Goal: Obtain resource: Download file/media

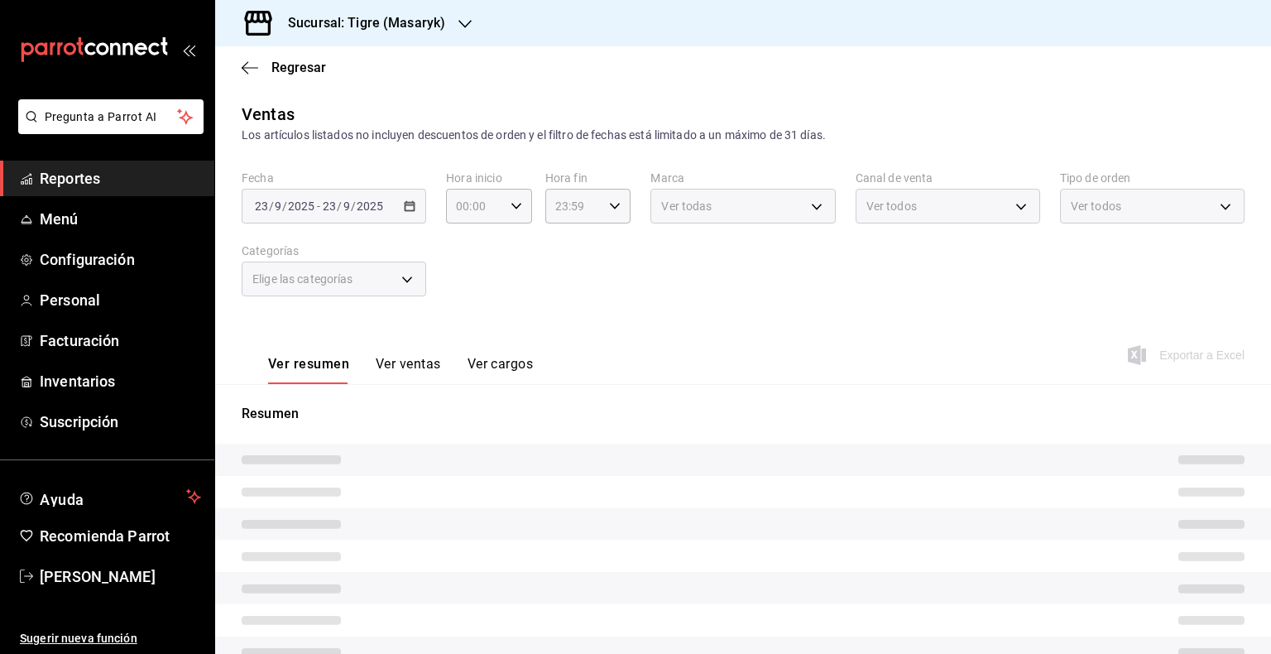
type input "05:00"
type input "7cd27861-1019-4265-ada8-0a6349b72ebc,77c47ebf-2aa7-4ca3-900f-d4e8133ed13d,d84ff…"
type input "0f86158e-2edf-4eb8-b958-7d07c808eb5c"
type input "PARROT,UBER_EATS,RAPPI,DIDI_FOOD,ONLINE"
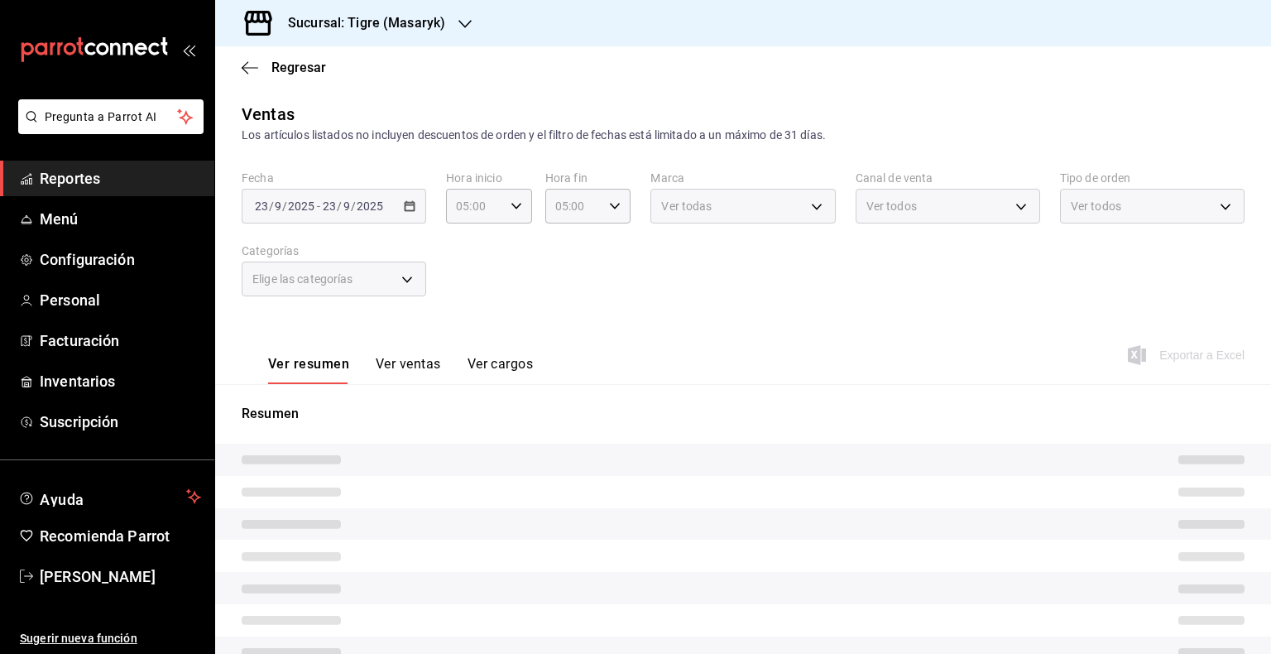
type input "055f9661-bd08-44a8-b190-ece87b7249e5,EXTERNAL"
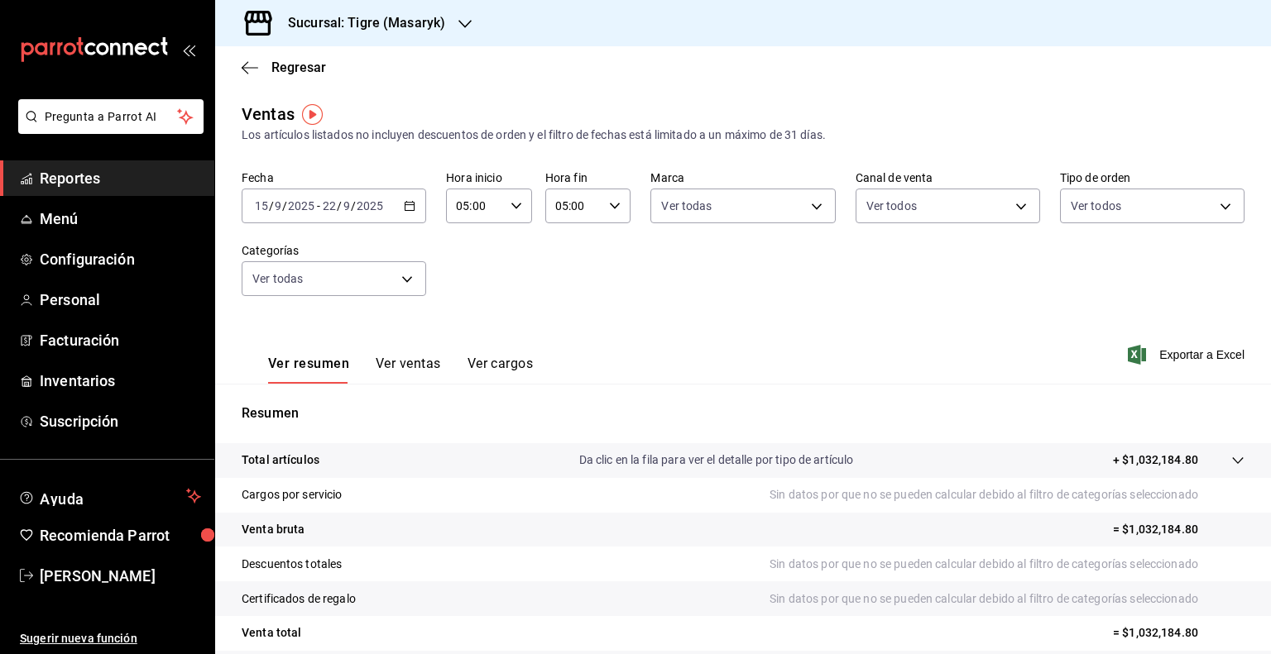
click at [405, 204] on \(Stroke\) "button" at bounding box center [410, 206] width 10 height 9
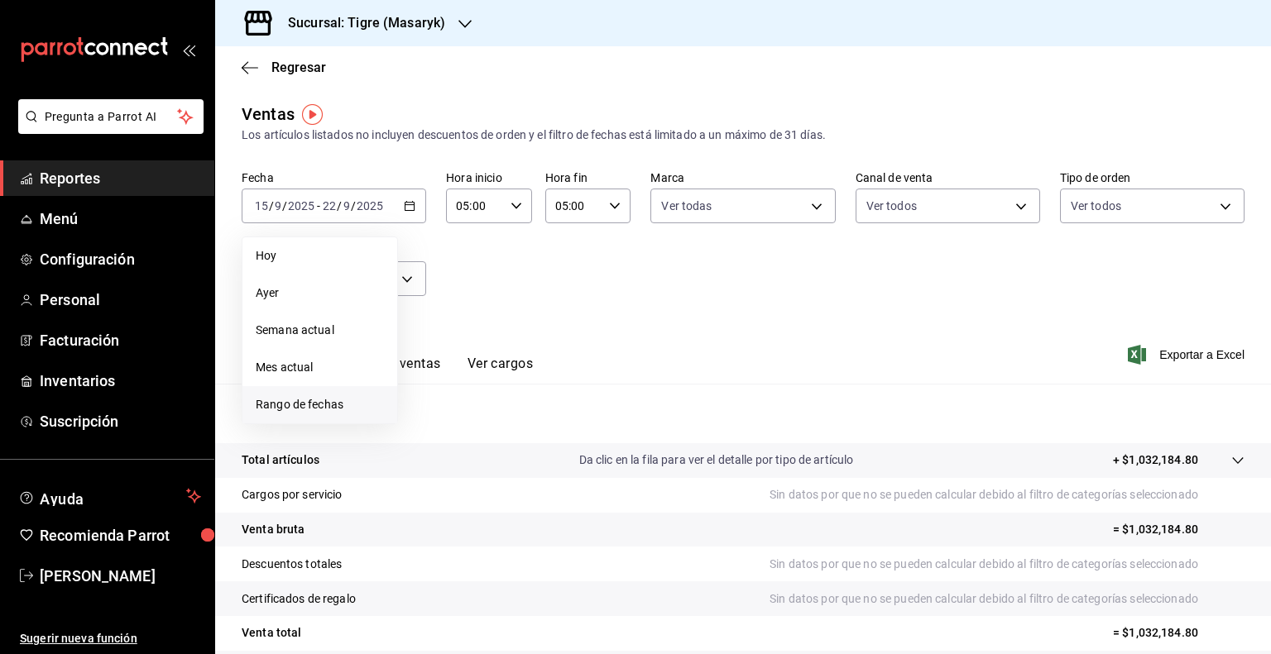
click at [317, 400] on span "Rango de fechas" at bounding box center [320, 404] width 128 height 17
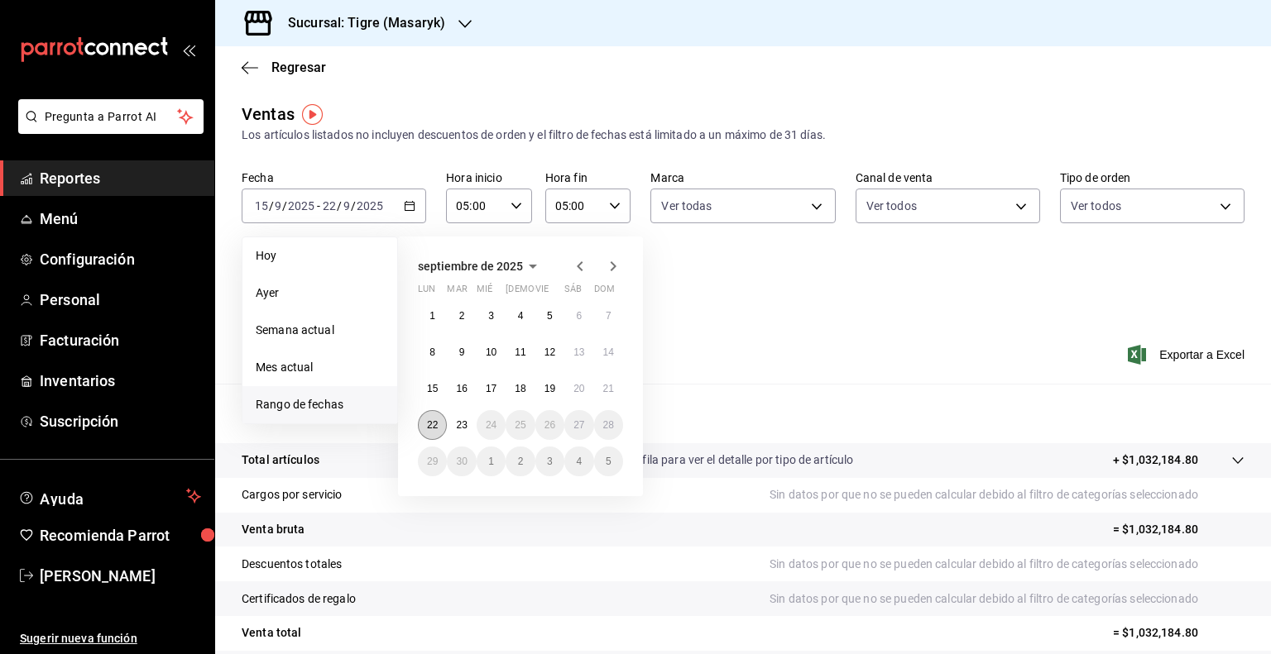
click at [432, 423] on abbr "22" at bounding box center [432, 425] width 11 height 12
click at [457, 424] on abbr "23" at bounding box center [461, 425] width 11 height 12
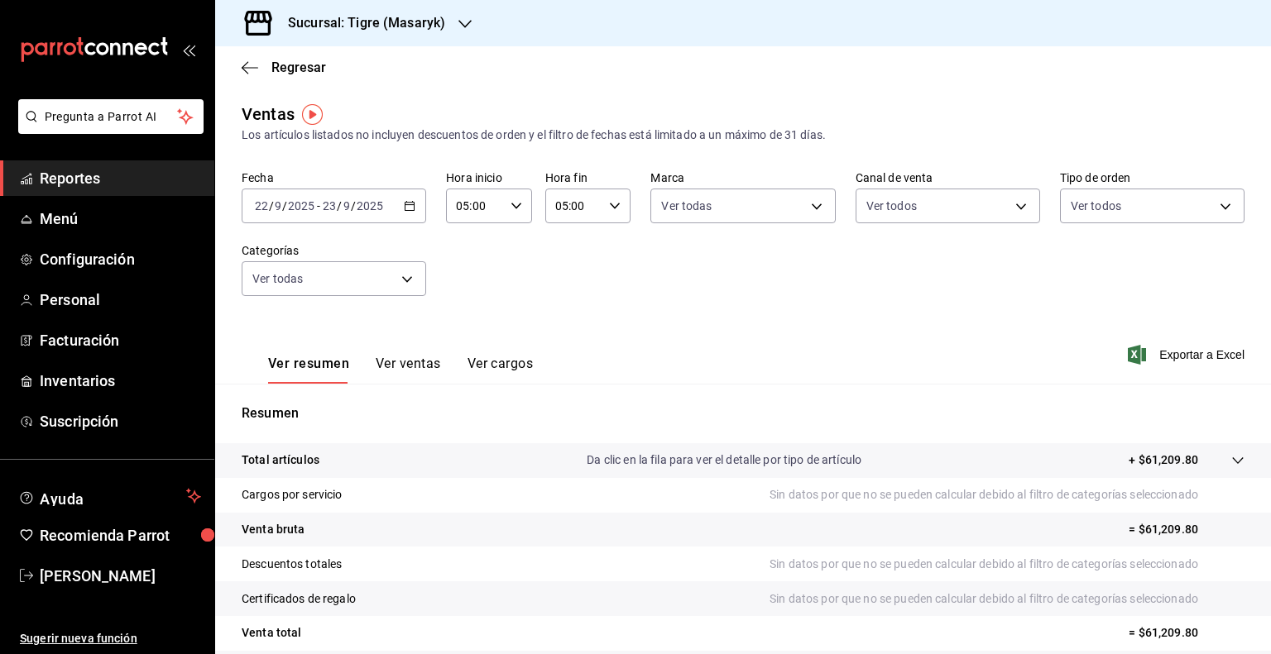
click at [1191, 343] on div "Ver resumen Ver ventas Ver cargos Exportar a Excel" at bounding box center [743, 350] width 1056 height 68
click at [1196, 352] on span "Exportar a Excel" at bounding box center [1187, 355] width 113 height 20
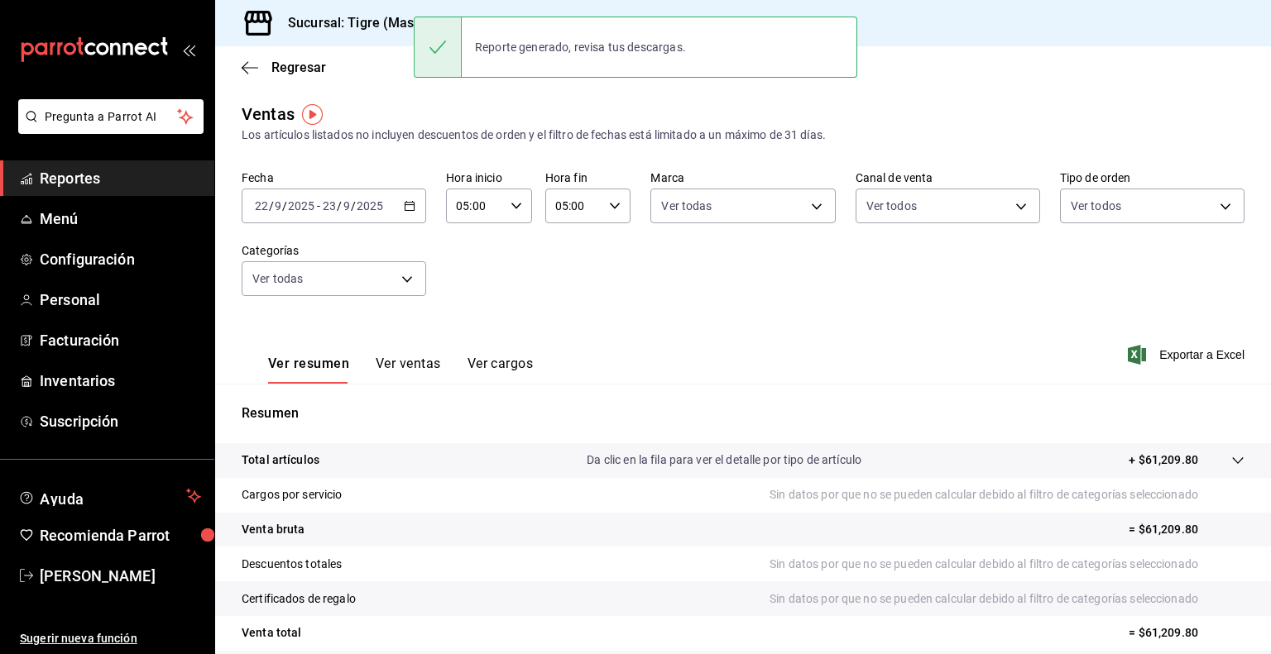
click at [299, 148] on div "Ventas Los artículos listados no incluyen descuentos de orden y el filtro de fe…" at bounding box center [743, 434] width 1056 height 664
click at [414, 210] on div "[DATE] [DATE] - [DATE] [DATE]" at bounding box center [334, 206] width 184 height 35
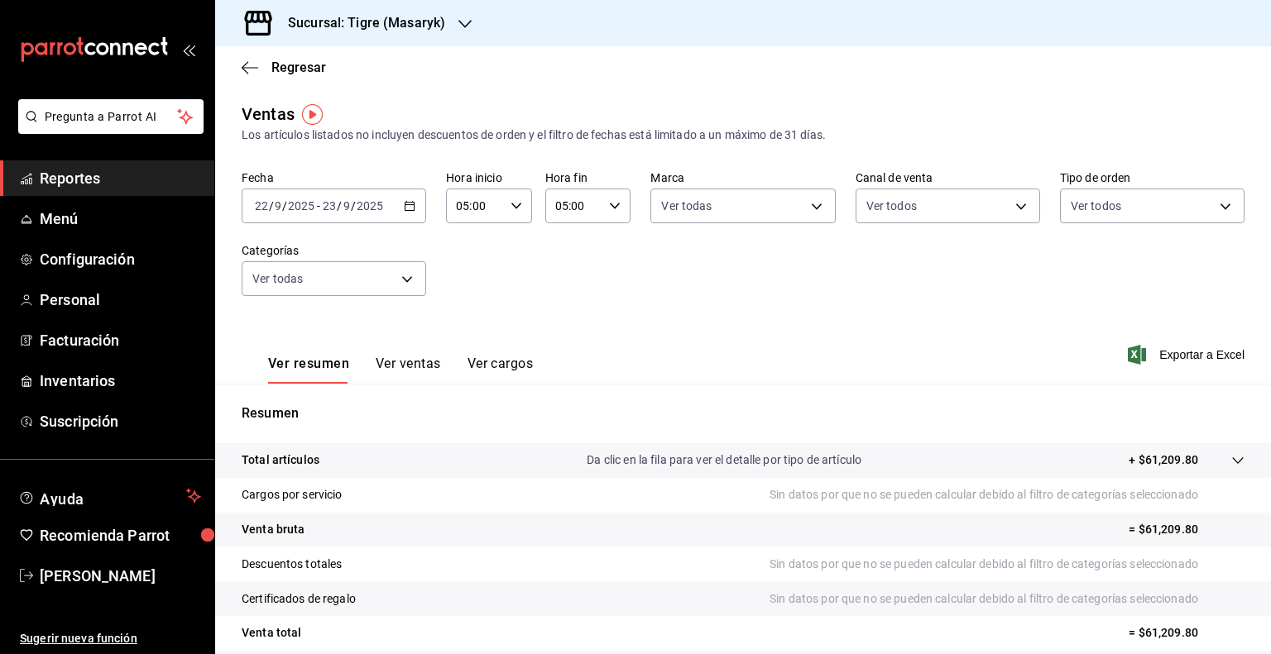
click at [831, 360] on div "Ver resumen Ver ventas Ver cargos Exportar a Excel" at bounding box center [743, 350] width 1056 height 68
click at [1193, 357] on span "Exportar a Excel" at bounding box center [1187, 355] width 113 height 20
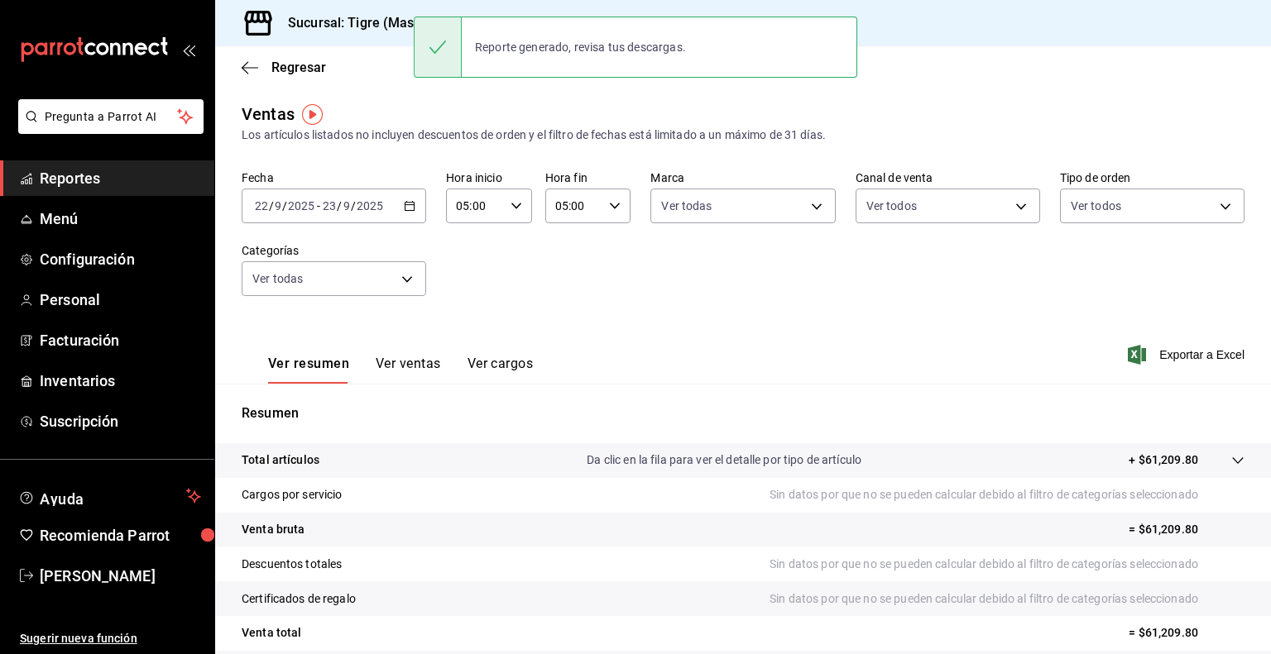
click at [45, 10] on div "mailbox folders" at bounding box center [107, 49] width 214 height 99
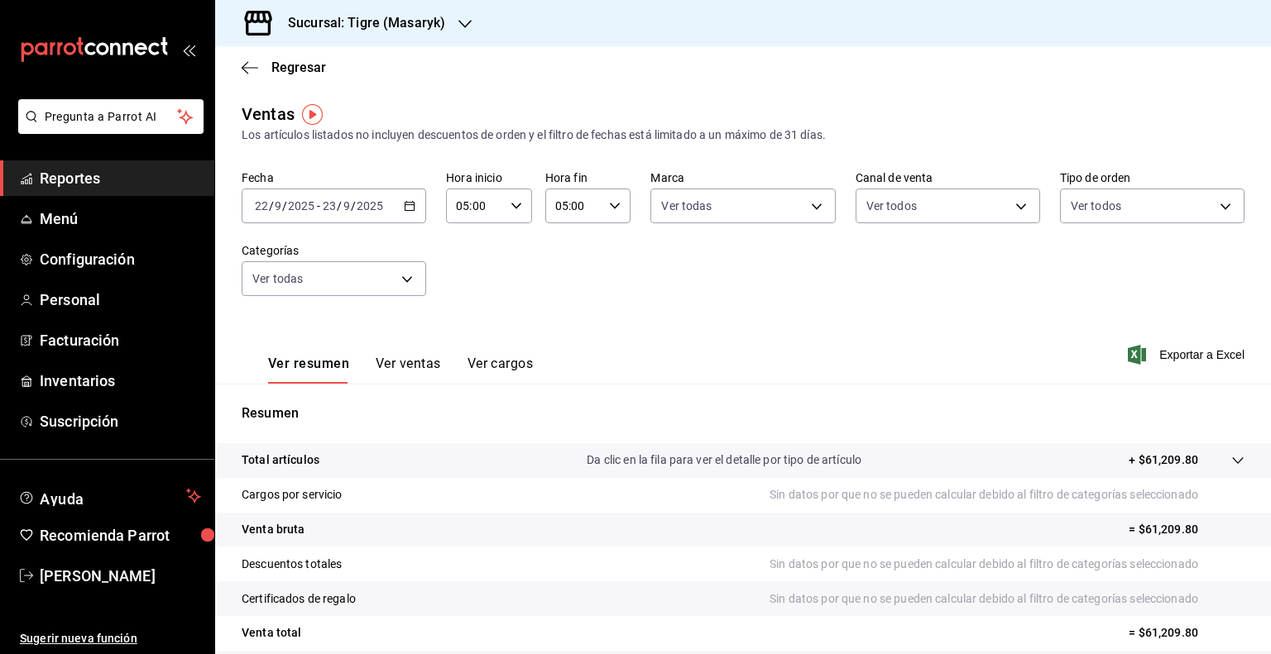
click at [405, 208] on icon "button" at bounding box center [410, 206] width 12 height 12
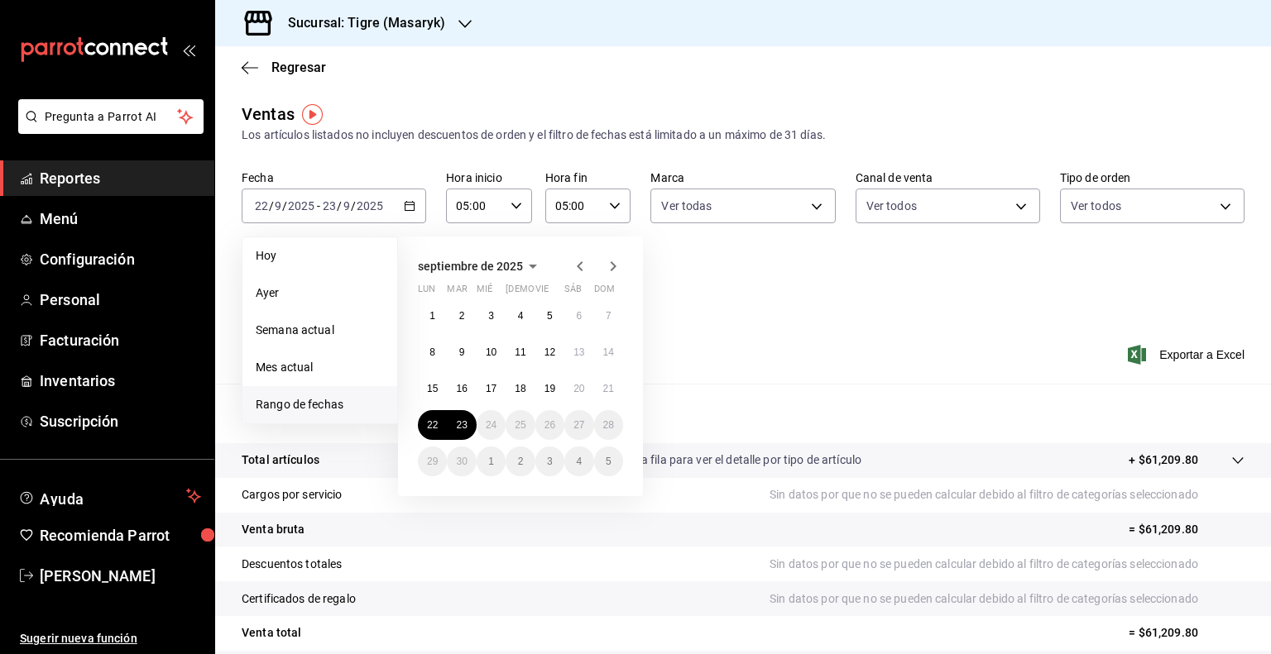
click at [761, 325] on div "Ver resumen Ver ventas Ver cargos Exportar a Excel" at bounding box center [743, 350] width 1056 height 68
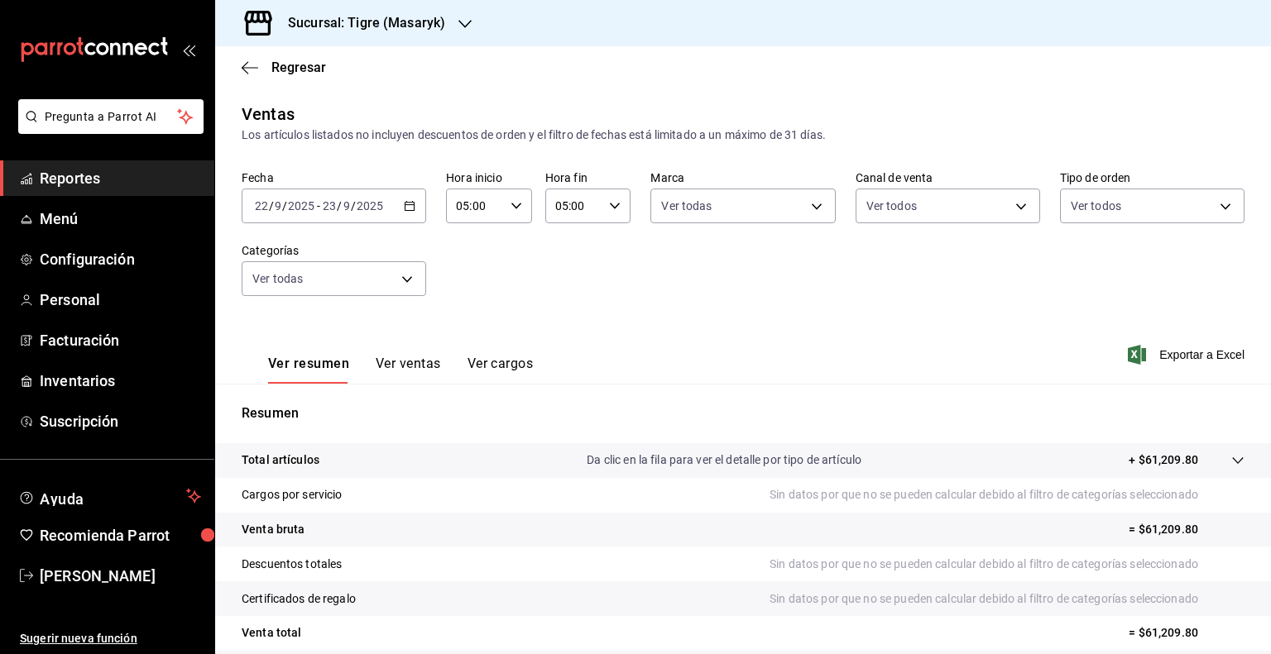
scroll to position [138, 0]
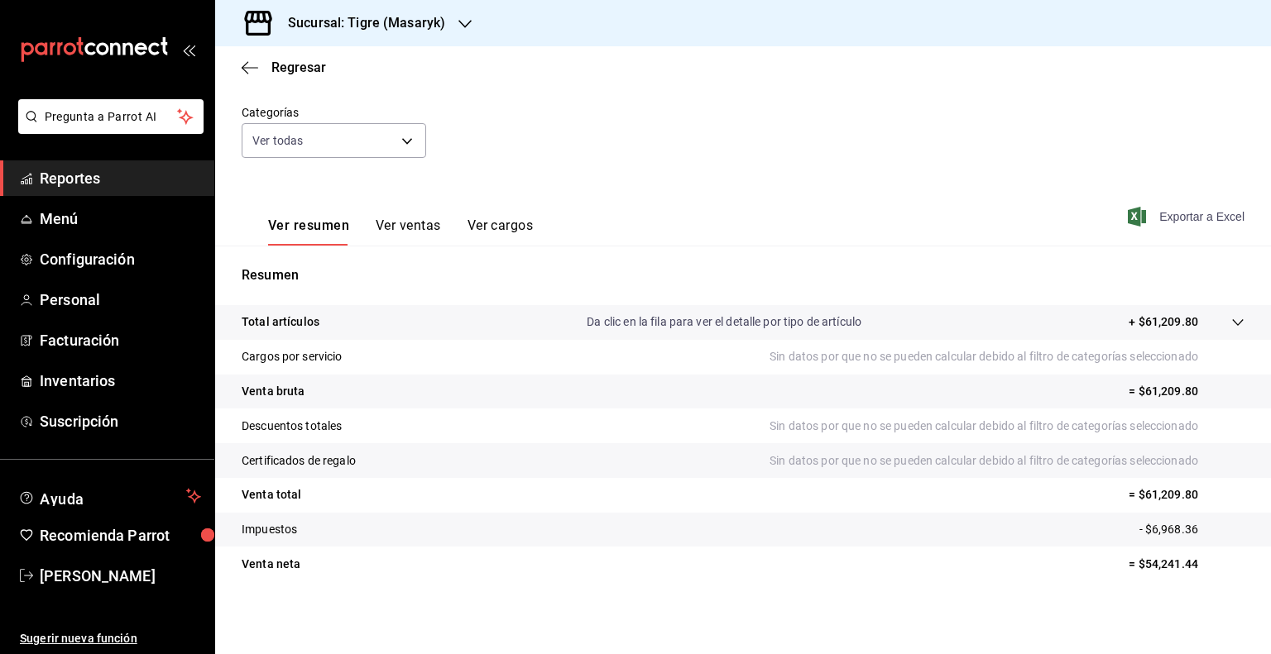
click at [1185, 223] on span "Exportar a Excel" at bounding box center [1187, 217] width 113 height 20
click at [252, 69] on icon "button" at bounding box center [250, 67] width 17 height 15
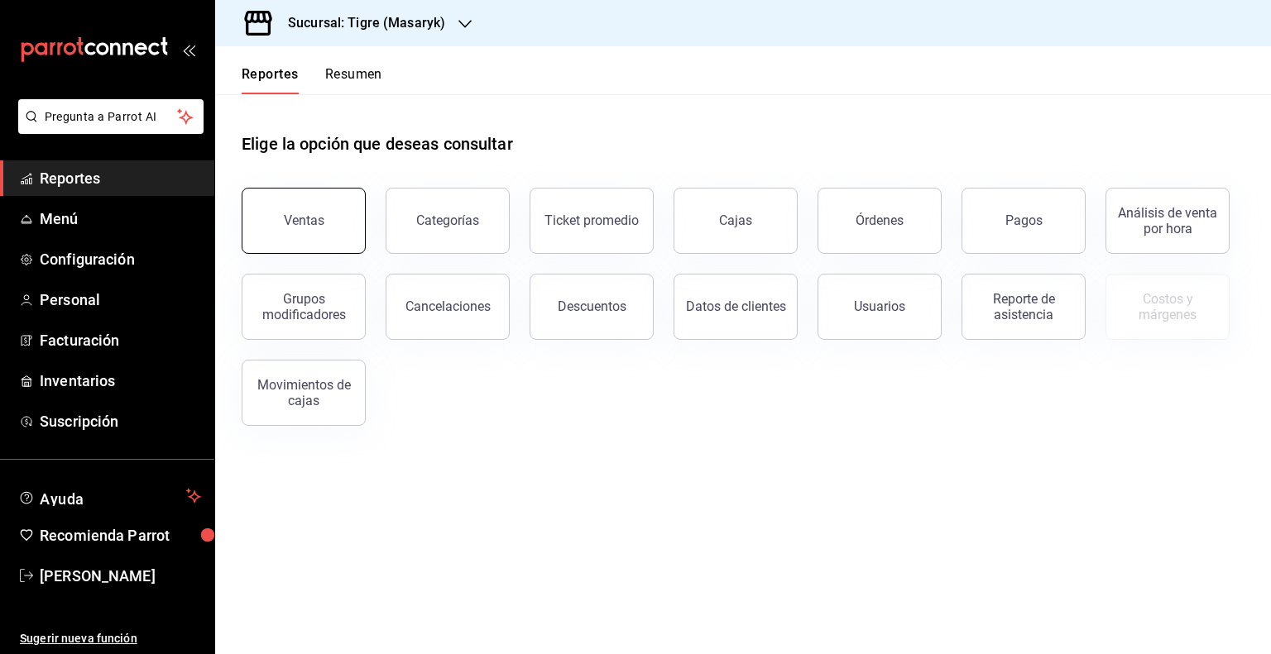
click at [328, 199] on button "Ventas" at bounding box center [304, 221] width 124 height 66
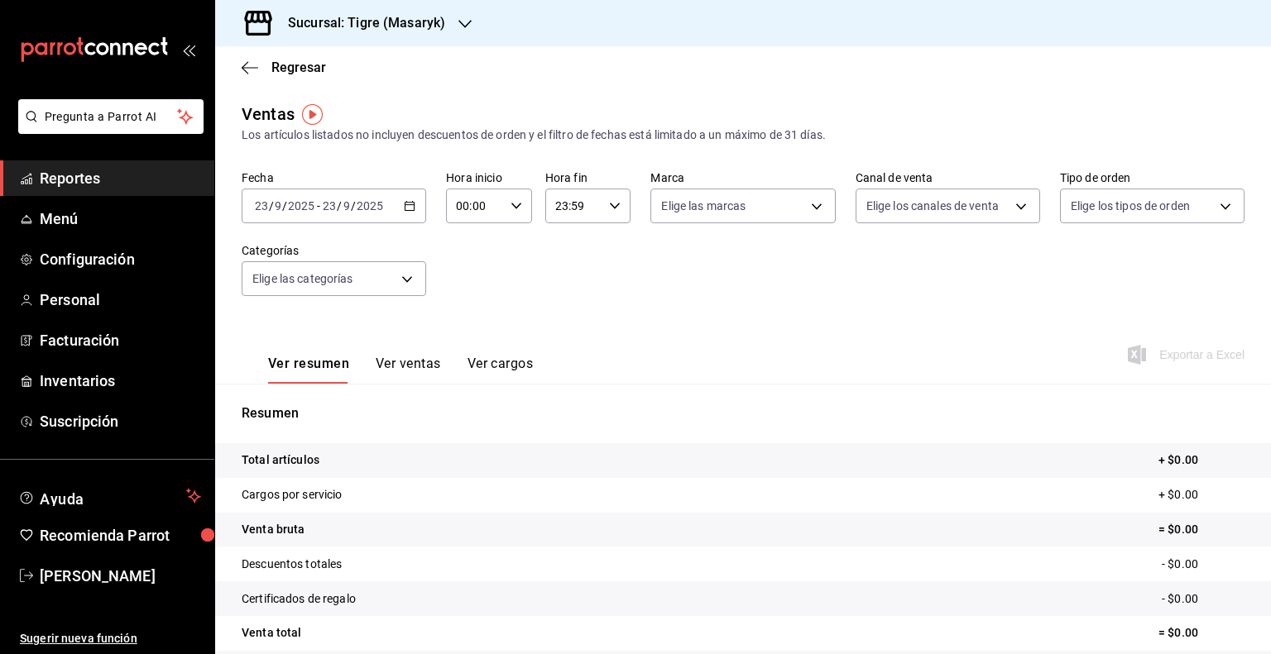
click at [404, 204] on icon "button" at bounding box center [410, 206] width 12 height 12
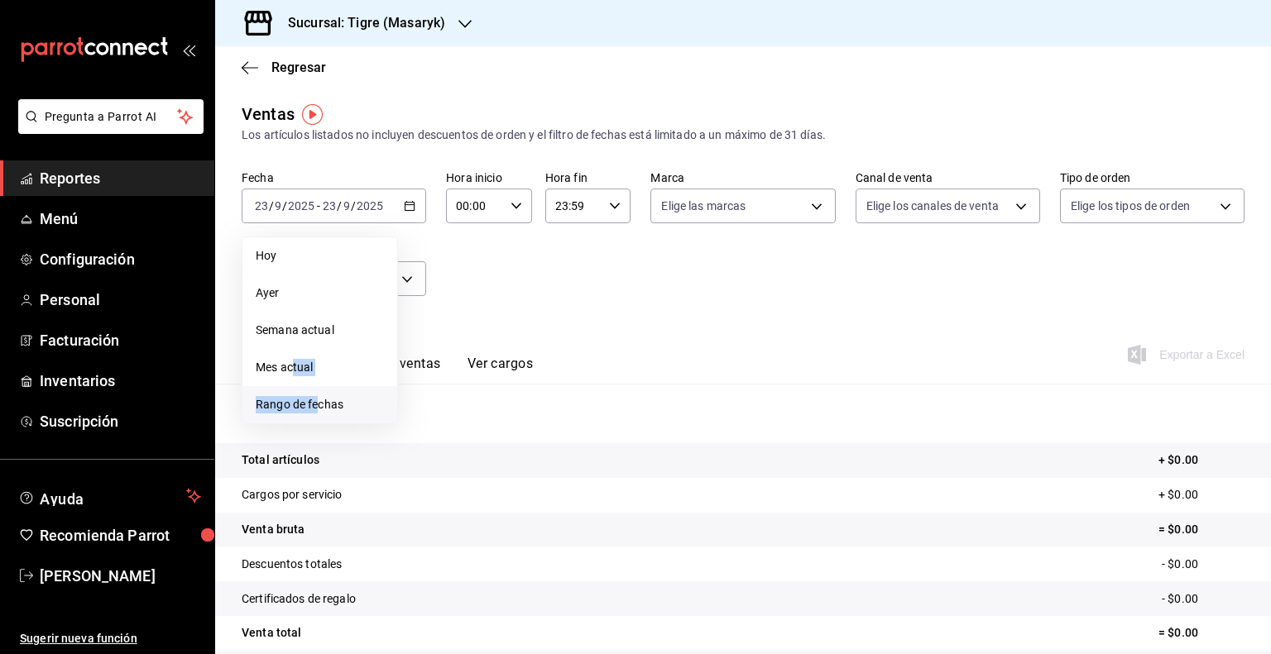
drag, startPoint x: 294, startPoint y: 363, endPoint x: 319, endPoint y: 396, distance: 41.9
click at [319, 396] on ul "[DATE] [DATE] Semana actual Mes actual Rango de fechas" at bounding box center [320, 331] width 156 height 188
click at [319, 396] on span "Rango de fechas" at bounding box center [320, 404] width 128 height 17
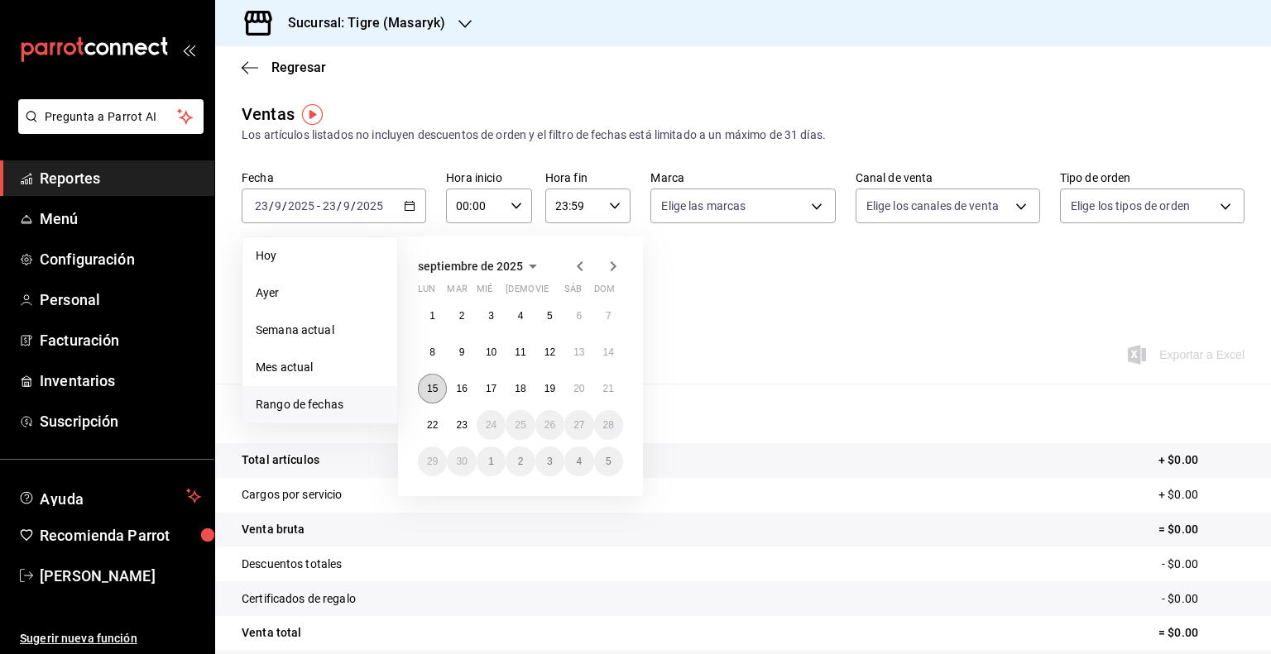
click at [436, 383] on abbr "15" at bounding box center [432, 389] width 11 height 12
click at [611, 392] on abbr "21" at bounding box center [608, 389] width 11 height 12
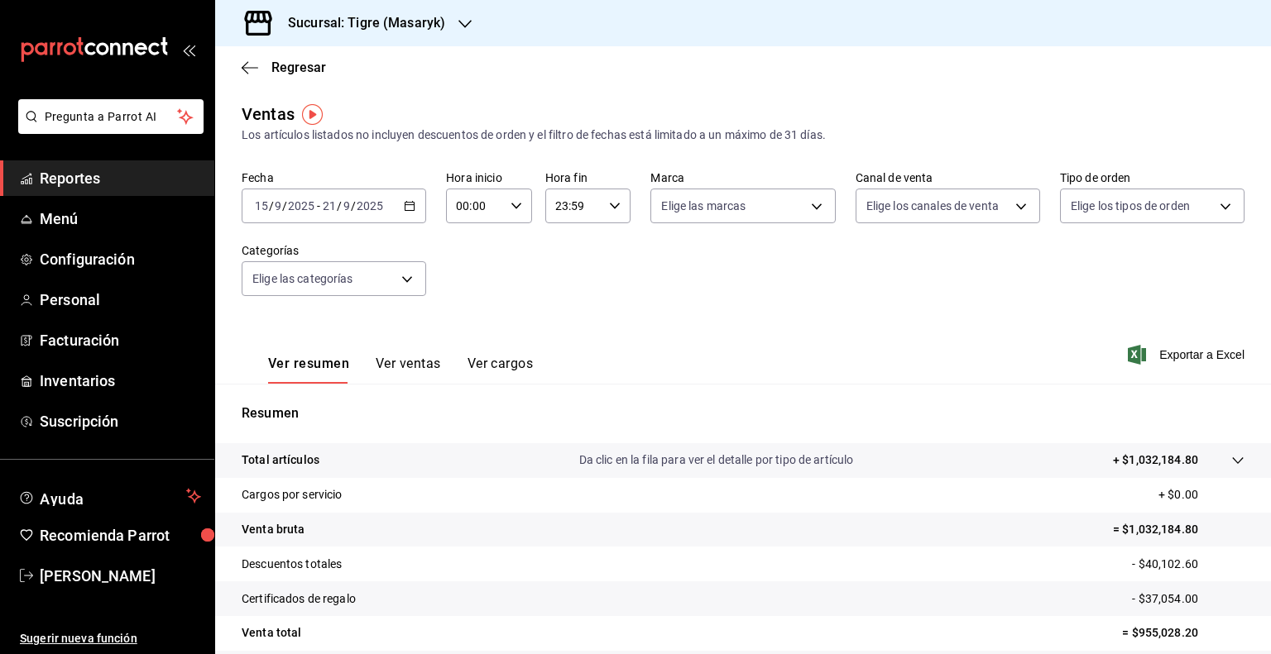
click at [505, 203] on div "00:00 Hora inicio" at bounding box center [489, 206] width 86 height 35
click at [466, 254] on span "05" at bounding box center [465, 256] width 16 height 13
type input "05:00"
click at [606, 198] on div at bounding box center [635, 327] width 1271 height 654
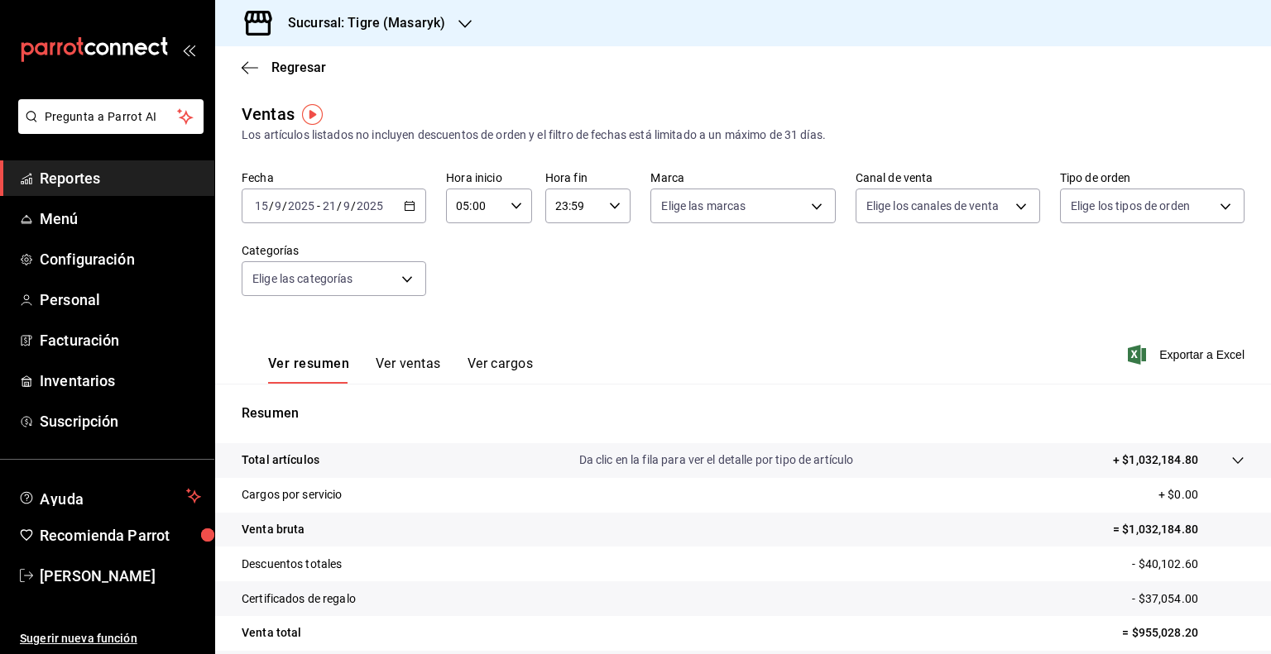
click at [612, 204] on icon "button" at bounding box center [615, 206] width 12 height 12
click at [566, 322] on span "05" at bounding box center [562, 324] width 16 height 13
click at [549, 285] on button "04" at bounding box center [562, 284] width 36 height 33
type input "04:59"
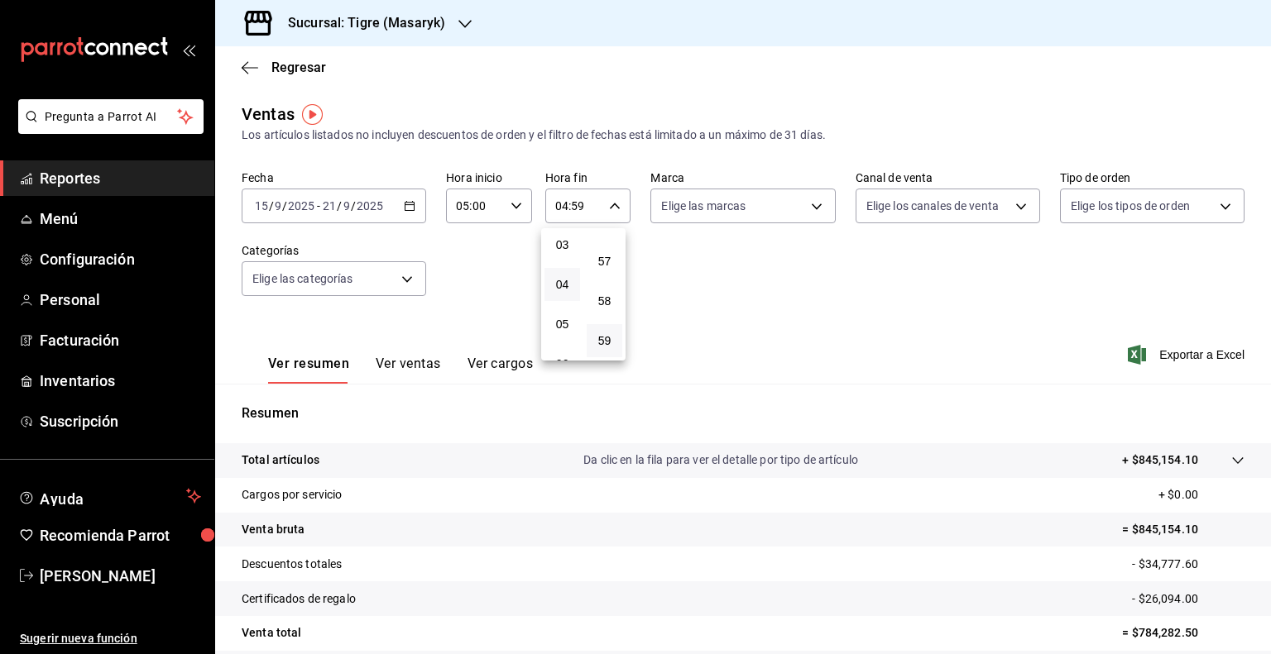
click at [738, 208] on div at bounding box center [635, 327] width 1271 height 654
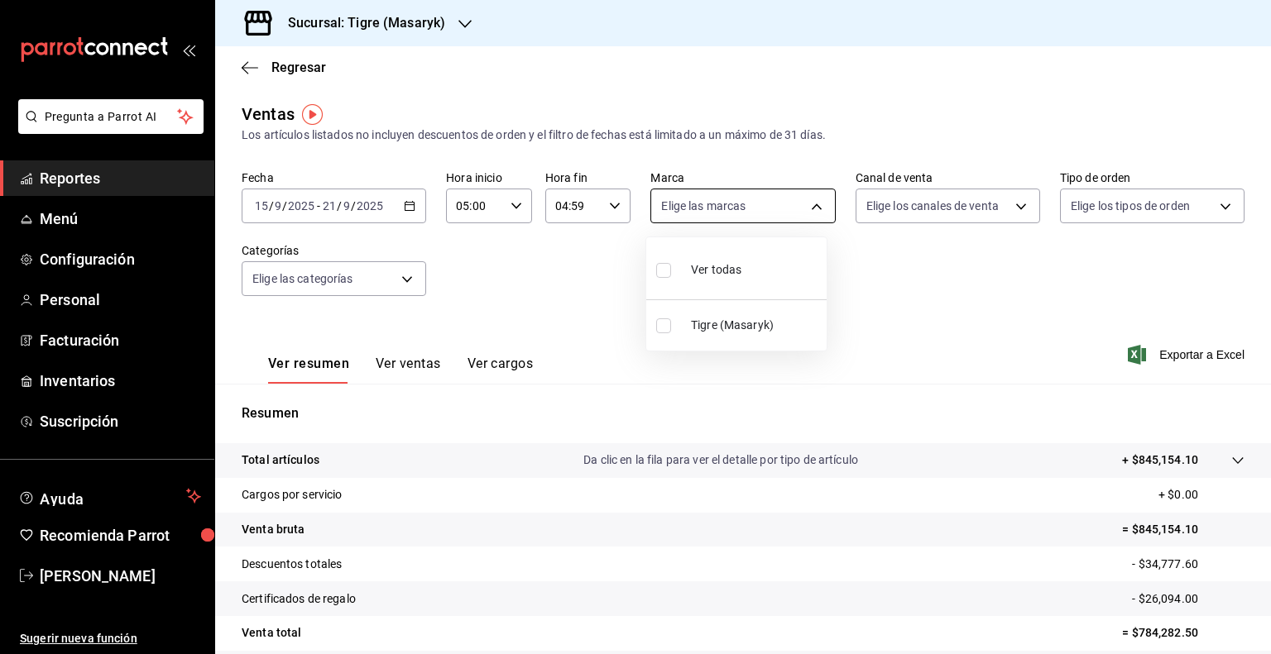
click at [783, 212] on body "Pregunta a Parrot AI Reportes Menú Configuración Personal Facturación Inventari…" at bounding box center [635, 327] width 1271 height 654
click at [722, 330] on span "Tigre (Masaryk)" at bounding box center [755, 325] width 129 height 17
type input "0f86158e-2edf-4eb8-b958-7d07c808eb5c"
checkbox input "true"
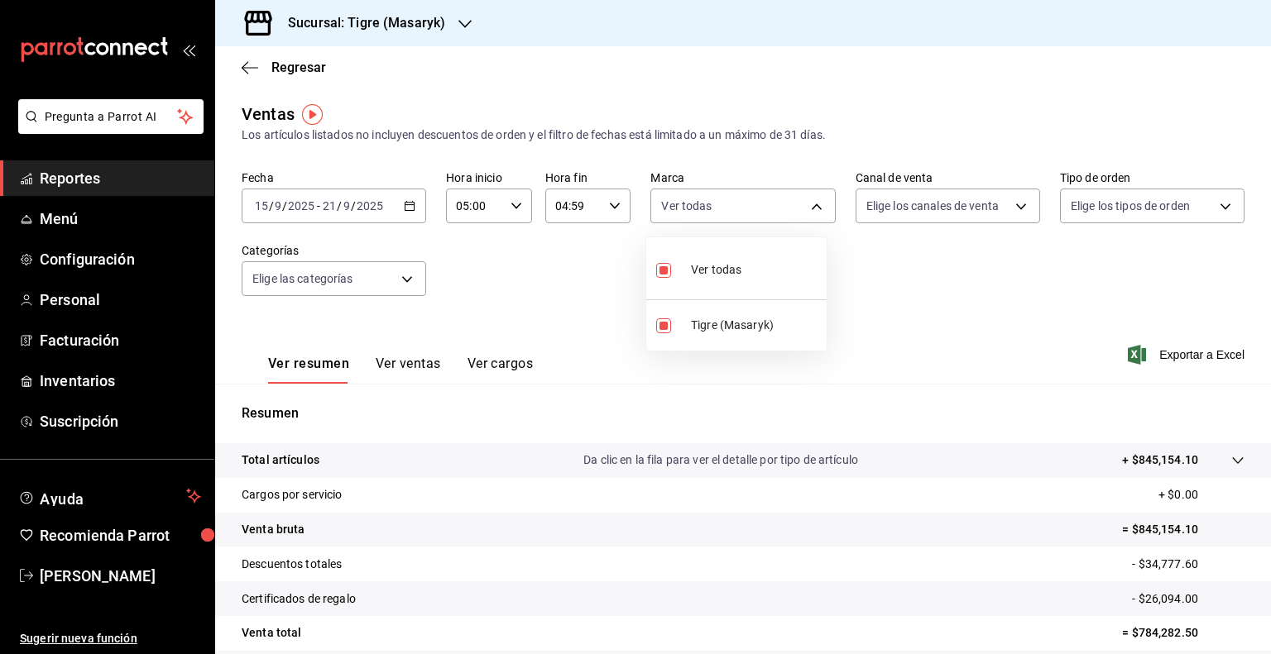
click at [992, 201] on div at bounding box center [635, 327] width 1271 height 654
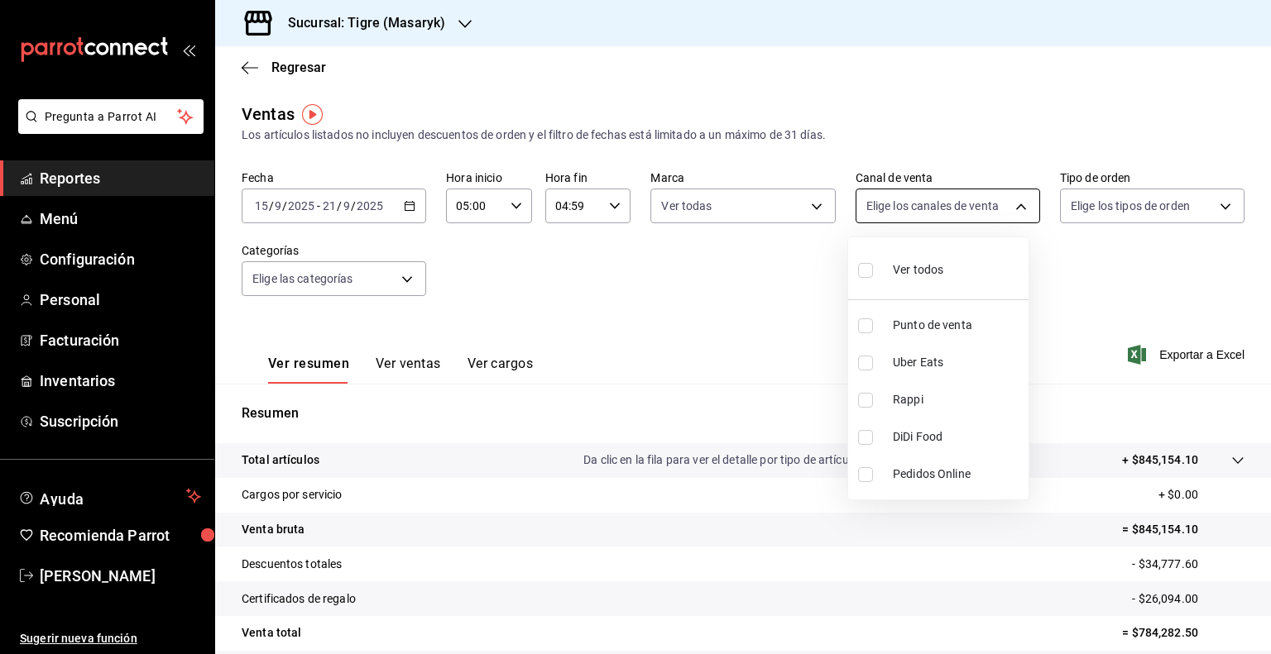
click at [1007, 207] on body "Pregunta a Parrot AI Reportes Menú Configuración Personal Facturación Inventari…" at bounding box center [635, 327] width 1271 height 654
click at [908, 275] on span "Ver todos" at bounding box center [918, 269] width 50 height 17
type input "PARROT,UBER_EATS,RAPPI,DIDI_FOOD,ONLINE"
checkbox input "true"
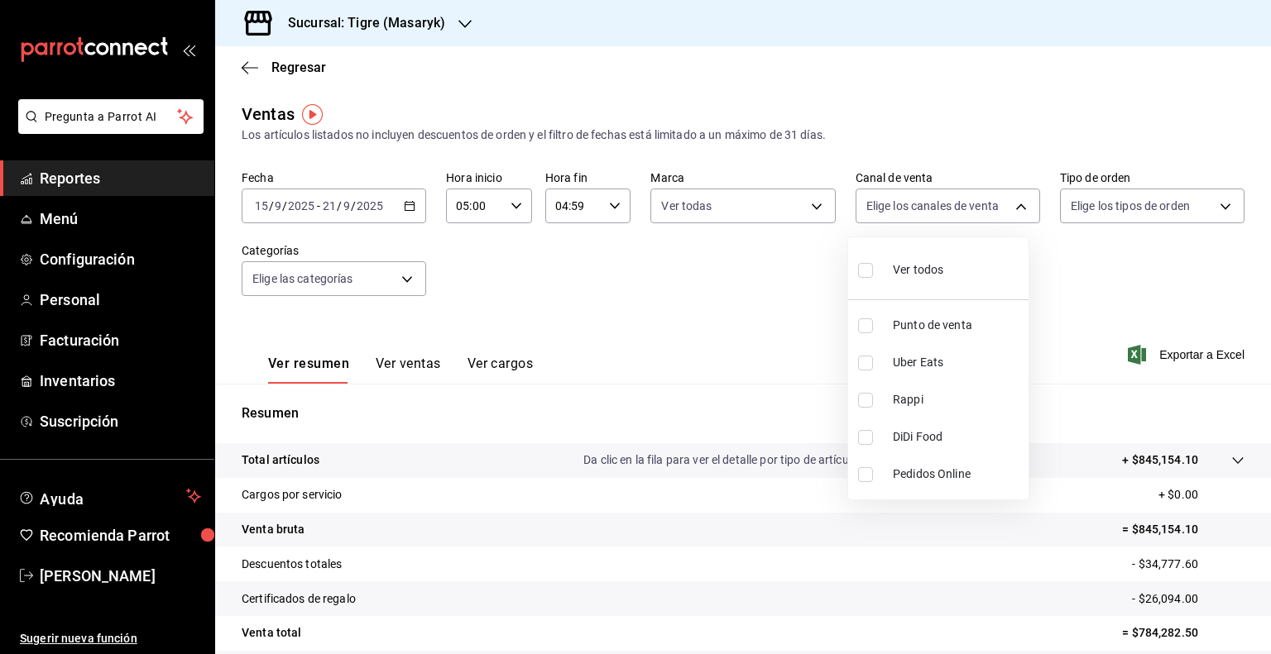
checkbox input "true"
click at [1102, 200] on div at bounding box center [635, 327] width 1271 height 654
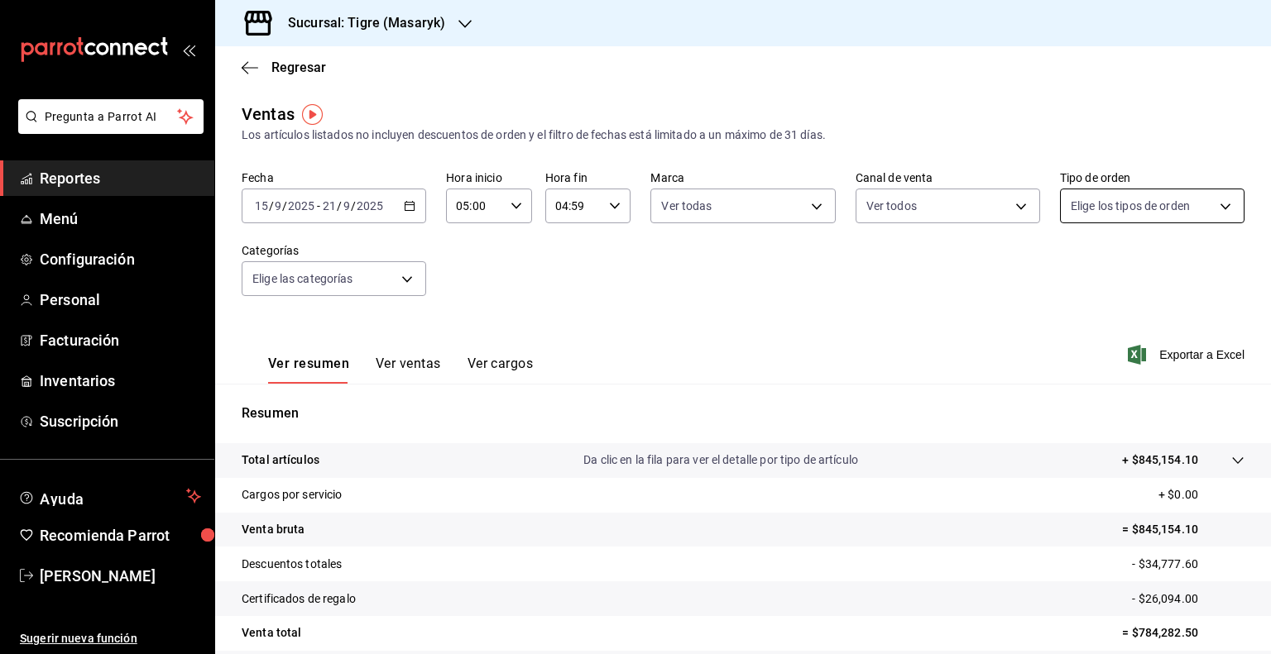
click at [1104, 204] on body "Pregunta a Parrot AI Reportes Menú Configuración Personal Facturación Inventari…" at bounding box center [635, 327] width 1271 height 654
click at [1084, 276] on div "Ver todos" at bounding box center [1103, 269] width 85 height 36
type input "055f9661-bd08-44a8-b190-ece87b7249e5,EXTERNAL"
checkbox input "true"
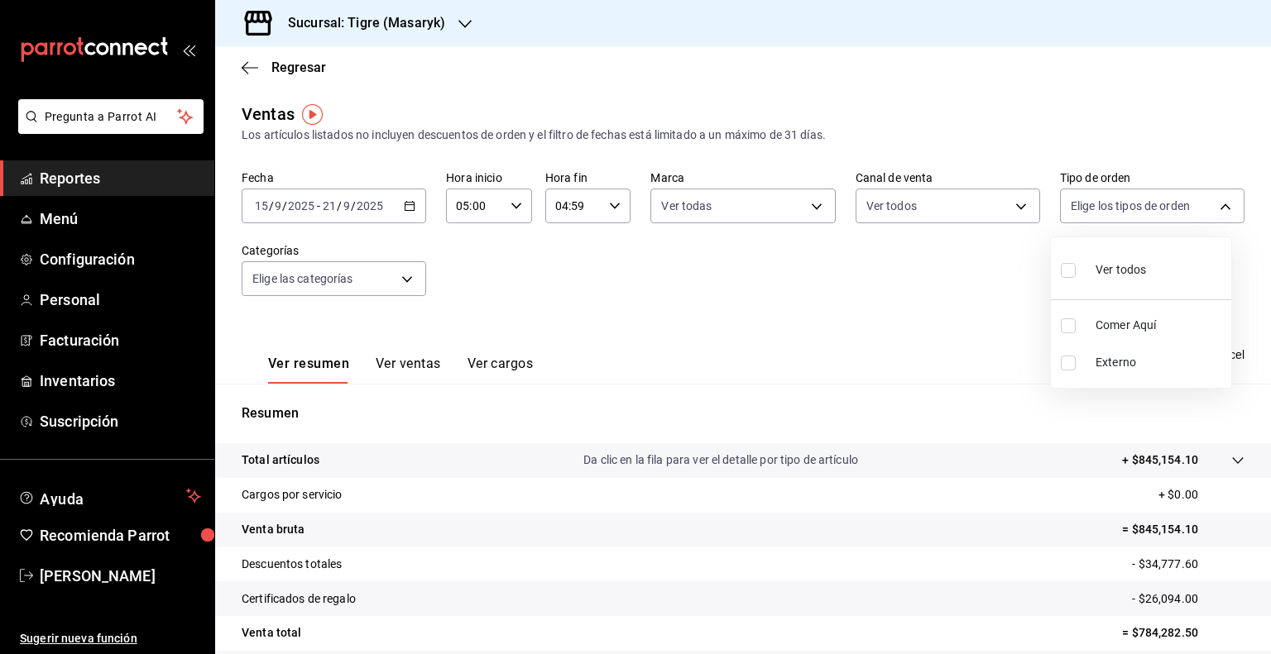
checkbox input "true"
click at [397, 284] on div at bounding box center [635, 327] width 1271 height 654
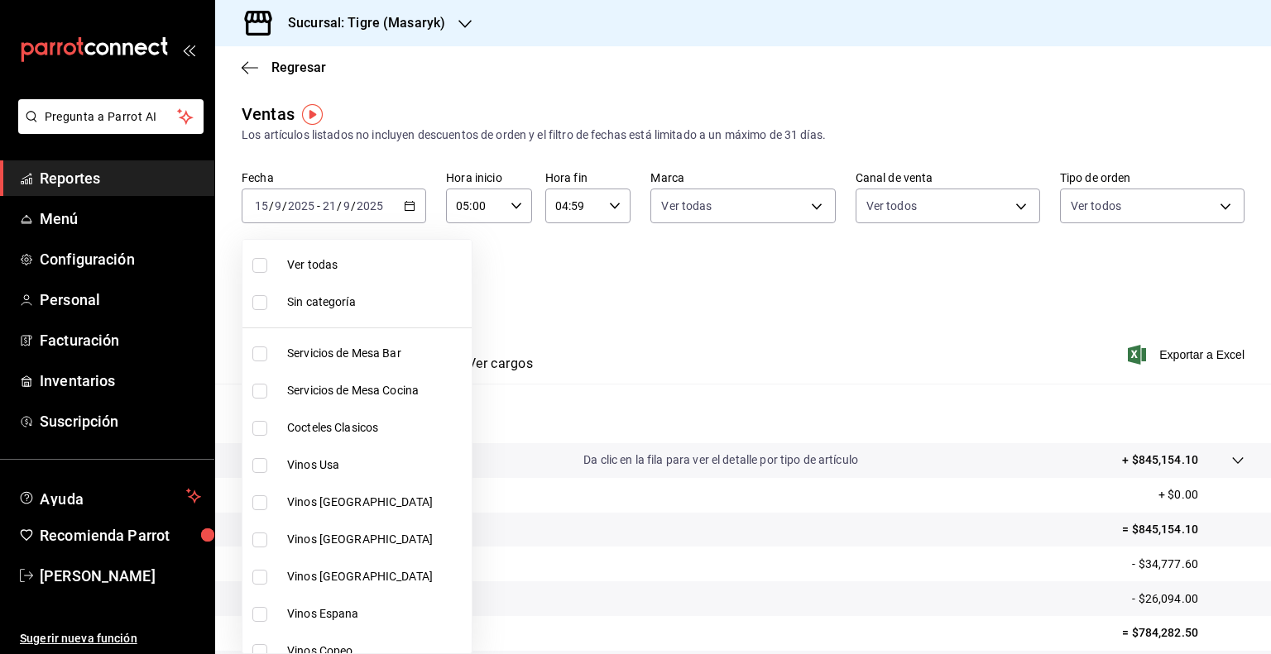
click at [402, 283] on body "Pregunta a Parrot AI Reportes Menú Configuración Personal Facturación Inventari…" at bounding box center [635, 327] width 1271 height 654
click at [311, 264] on span "Ver todas" at bounding box center [376, 264] width 178 height 17
type input "7cd27861-1019-4265-ada8-0a6349b72ebc,77c47ebf-2aa7-4ca3-900f-d4e8133ed13d,d84ff…"
checkbox input "true"
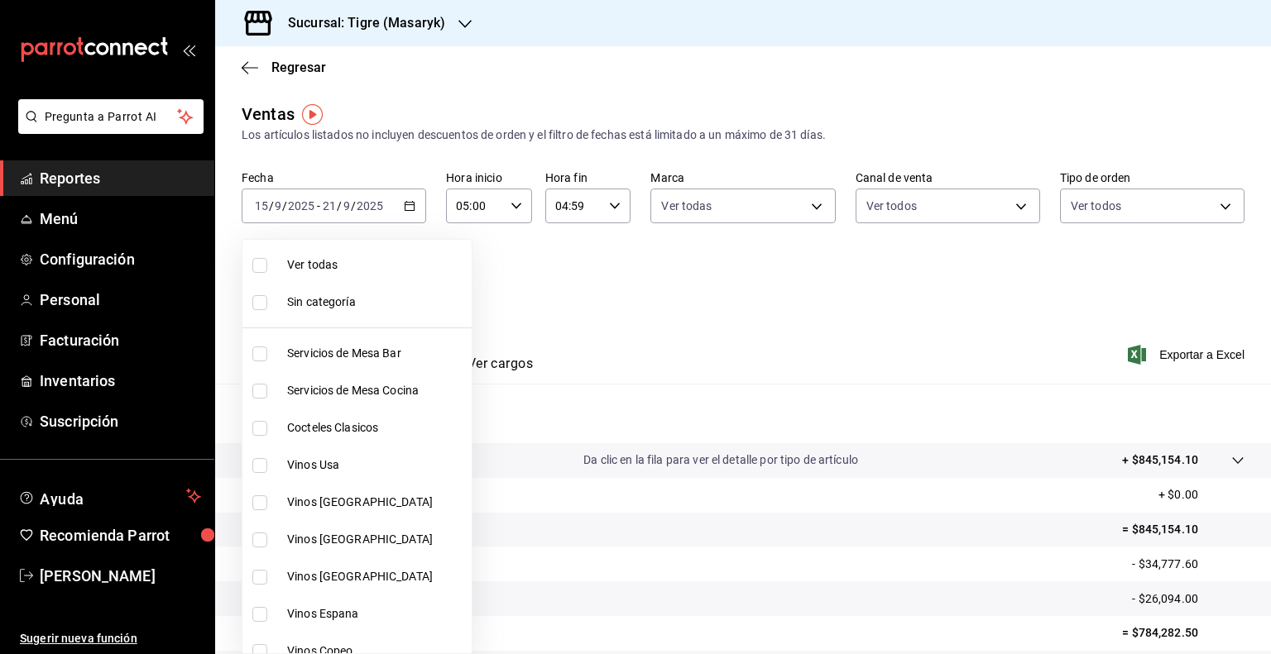
checkbox input "true"
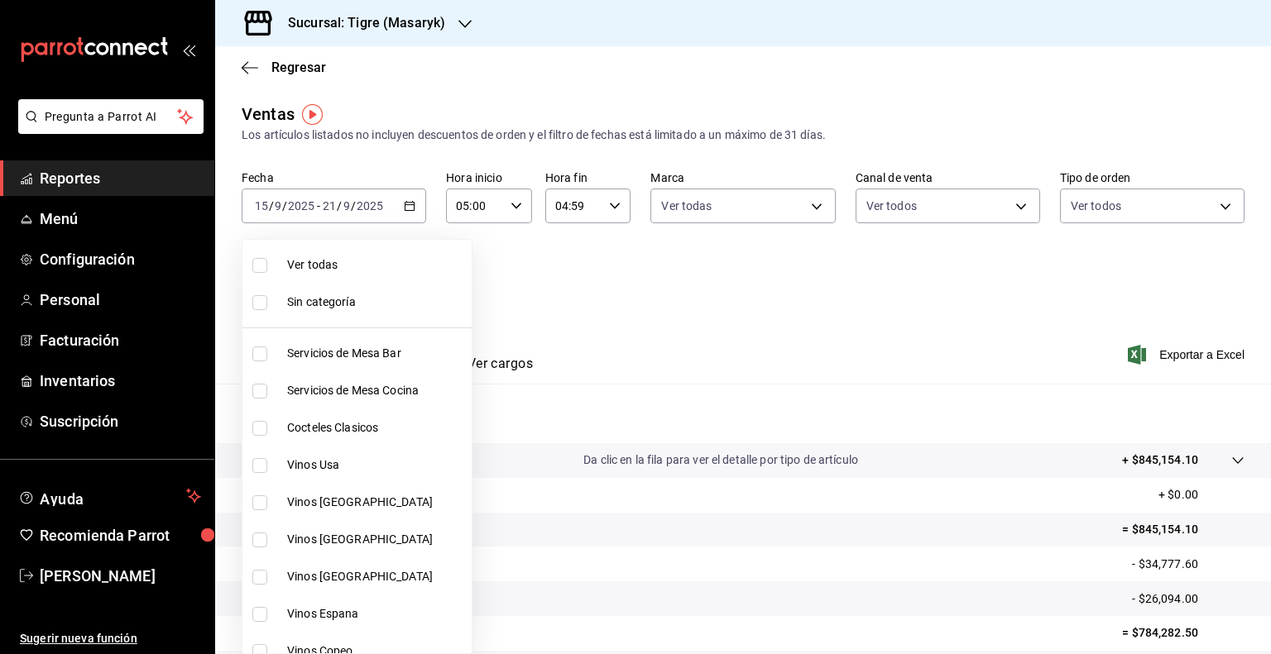
checkbox input "true"
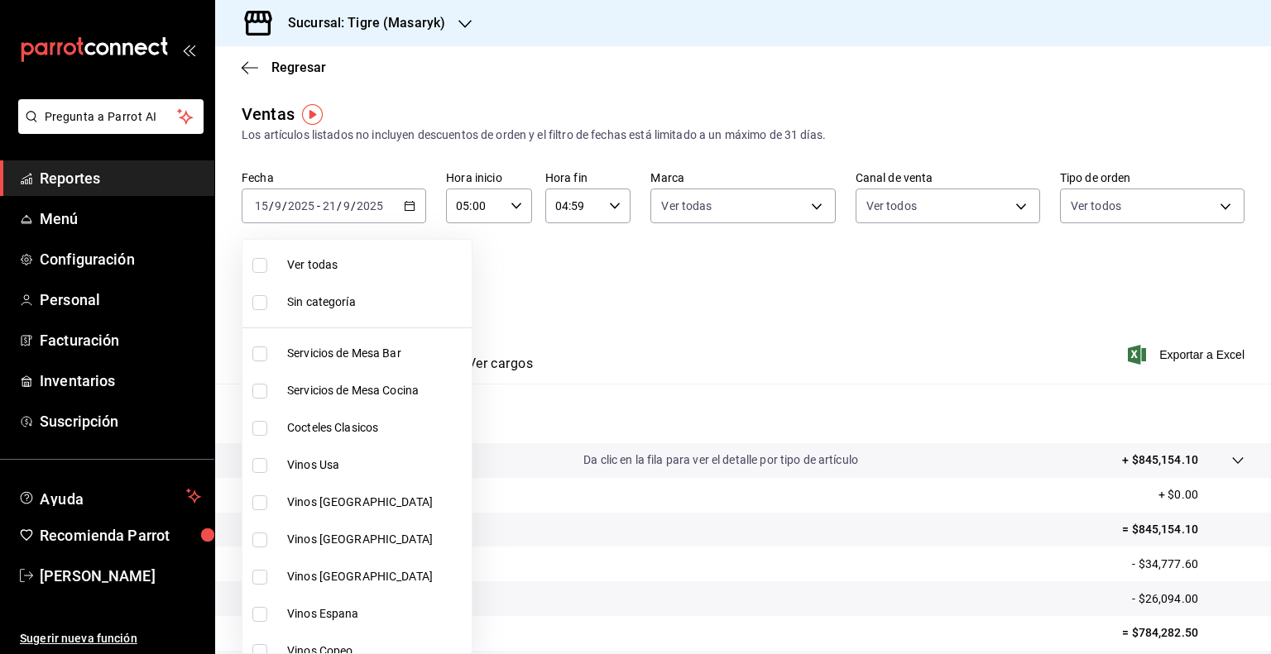
checkbox input "true"
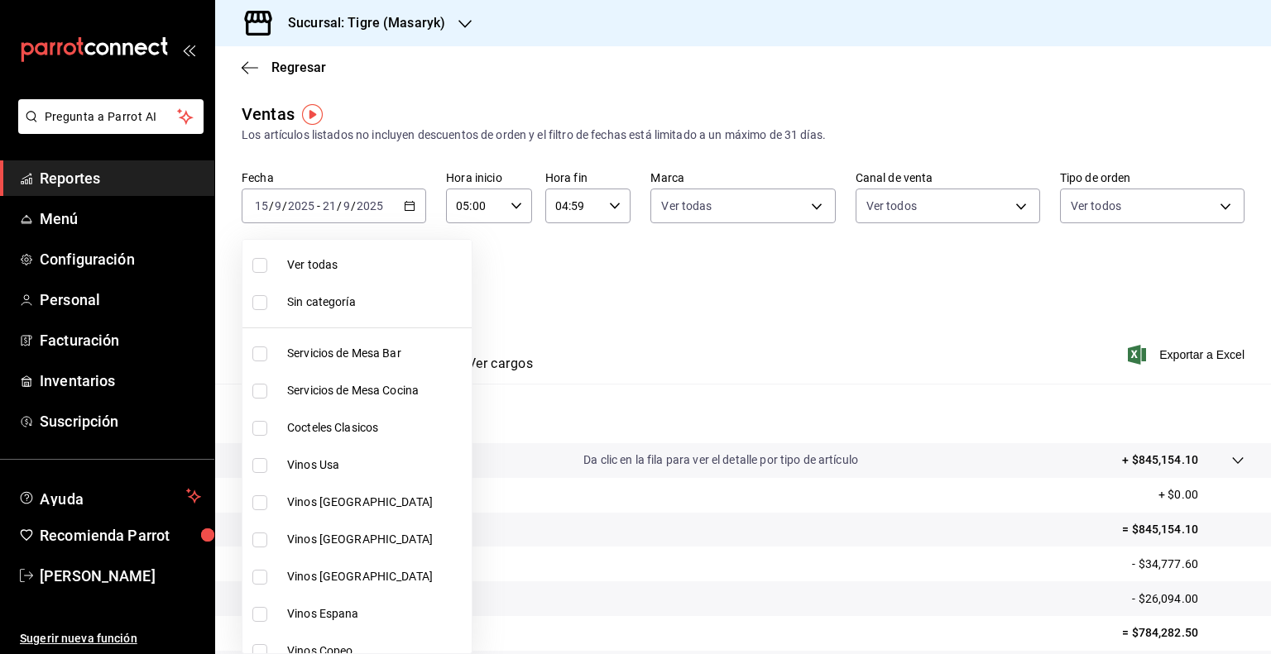
checkbox input "true"
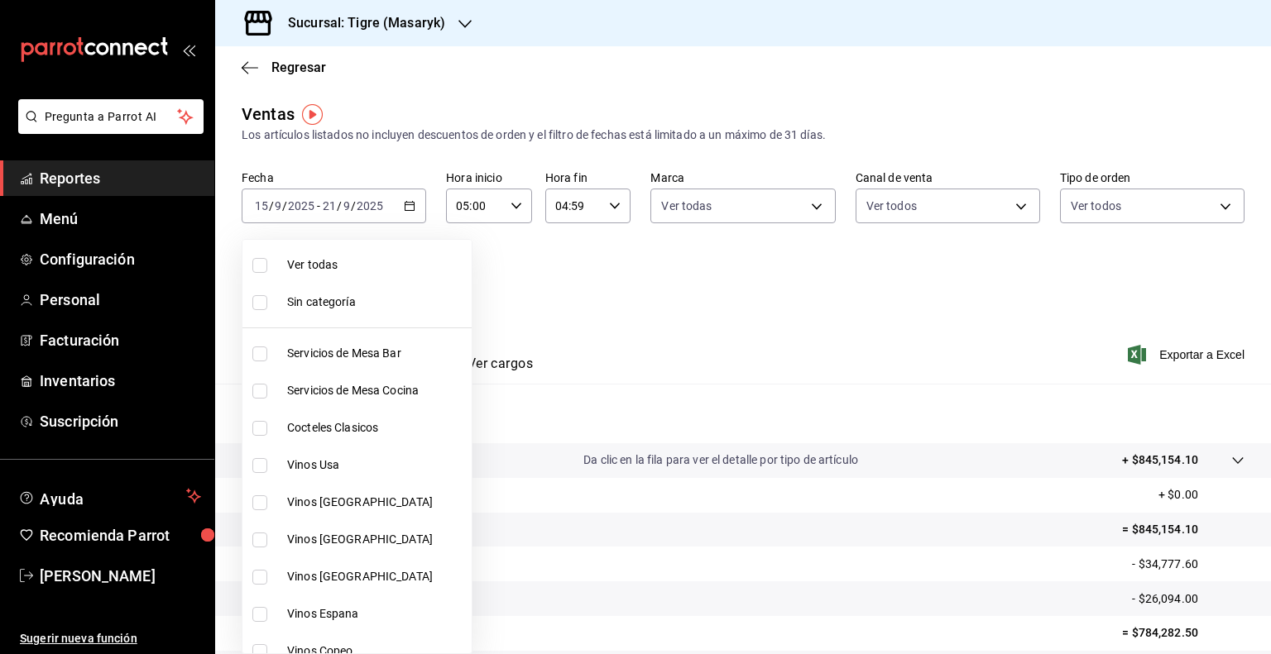
checkbox input "true"
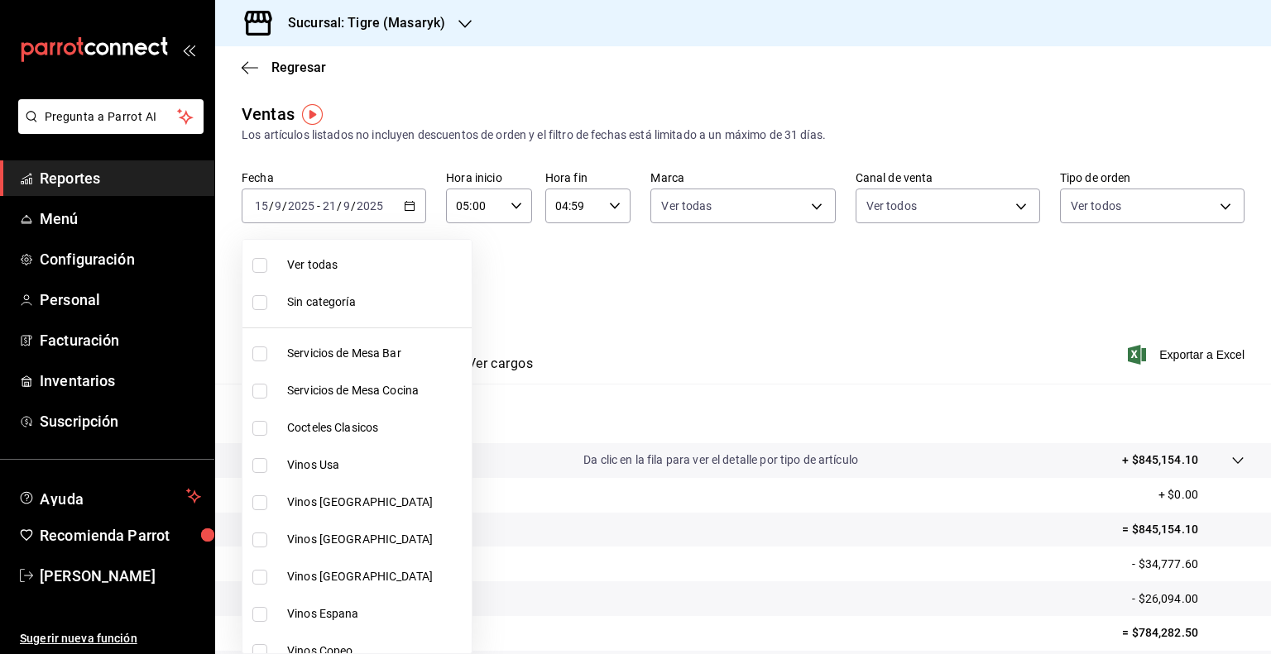
checkbox input "true"
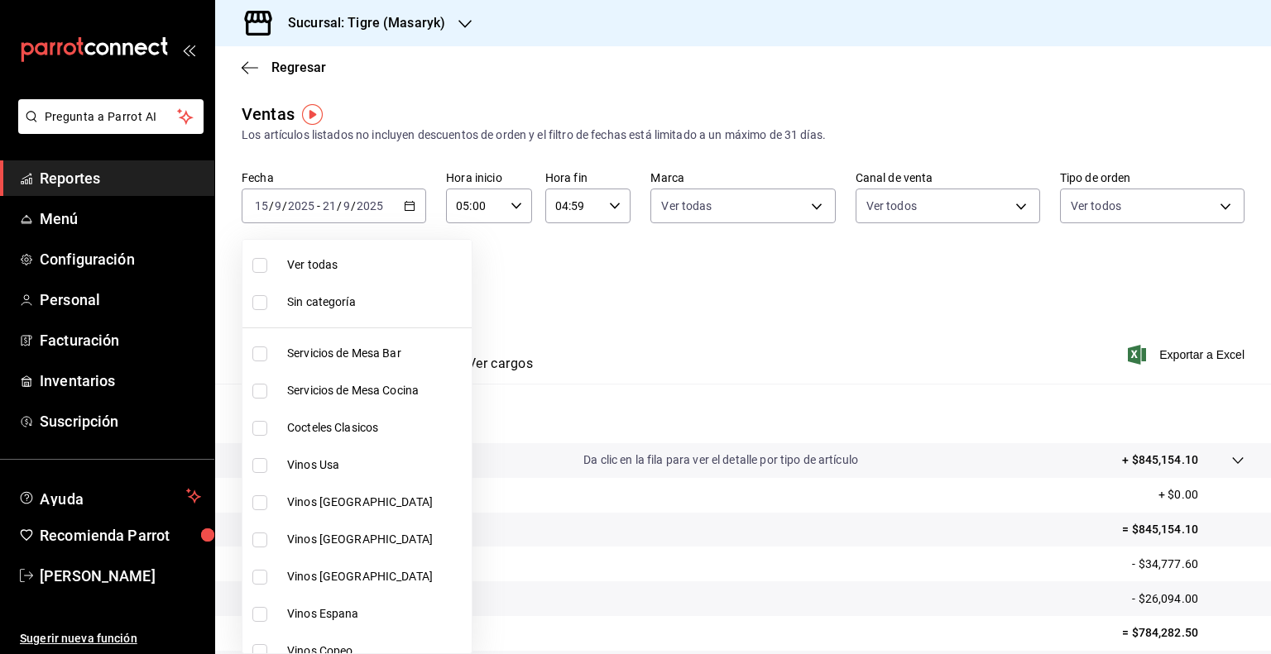
checkbox input "true"
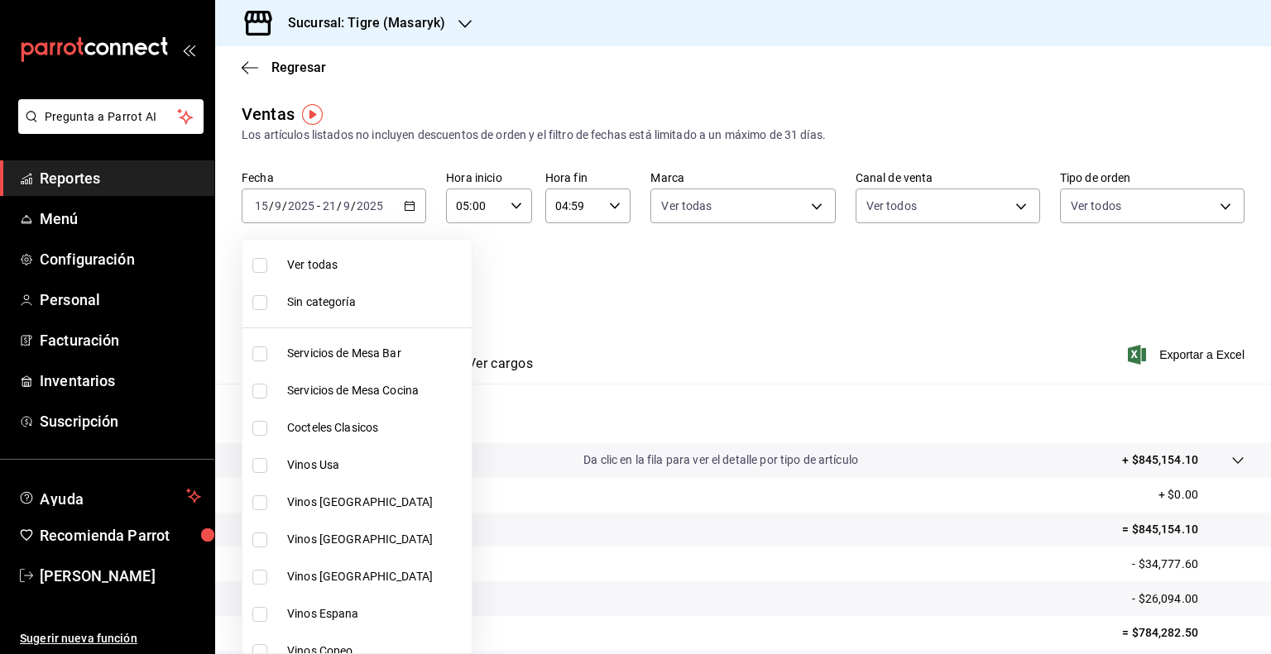
checkbox input "true"
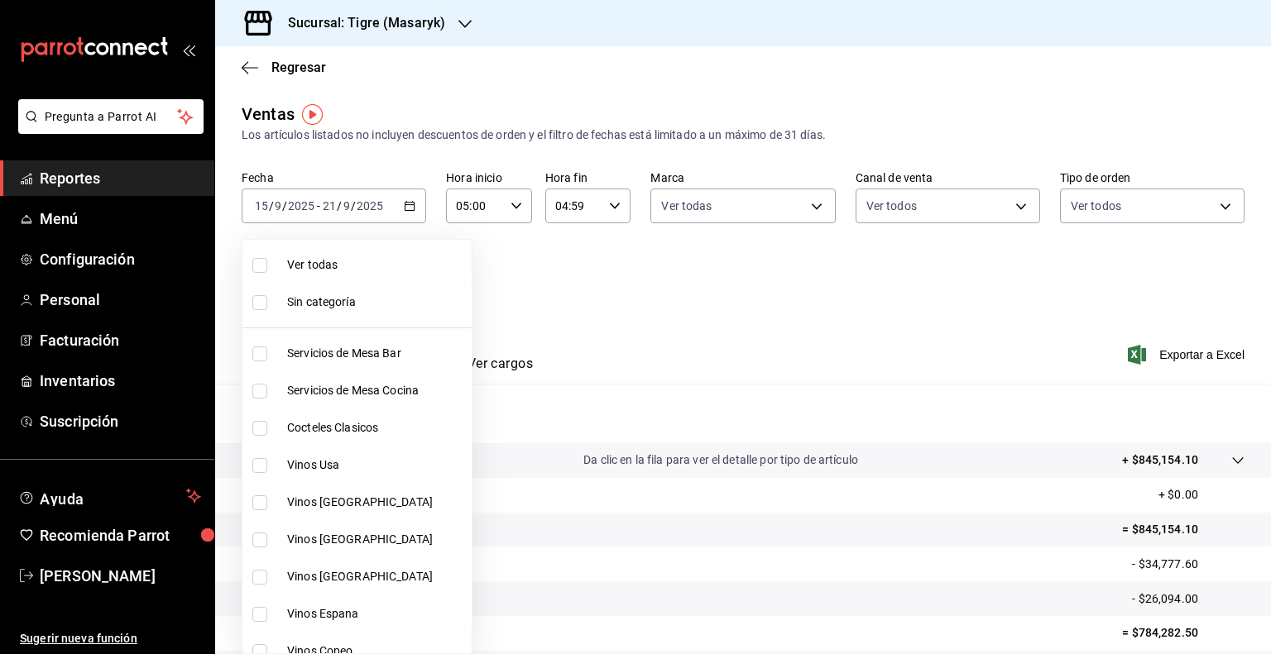
checkbox input "true"
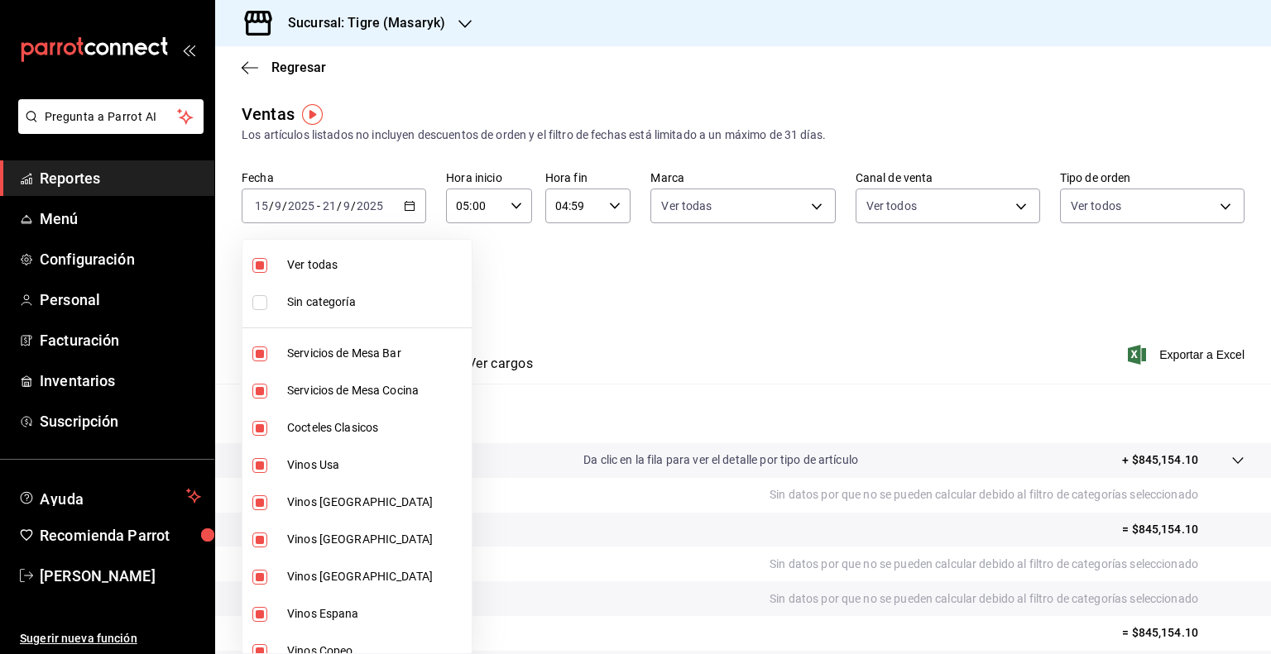
click at [558, 287] on div at bounding box center [635, 327] width 1271 height 654
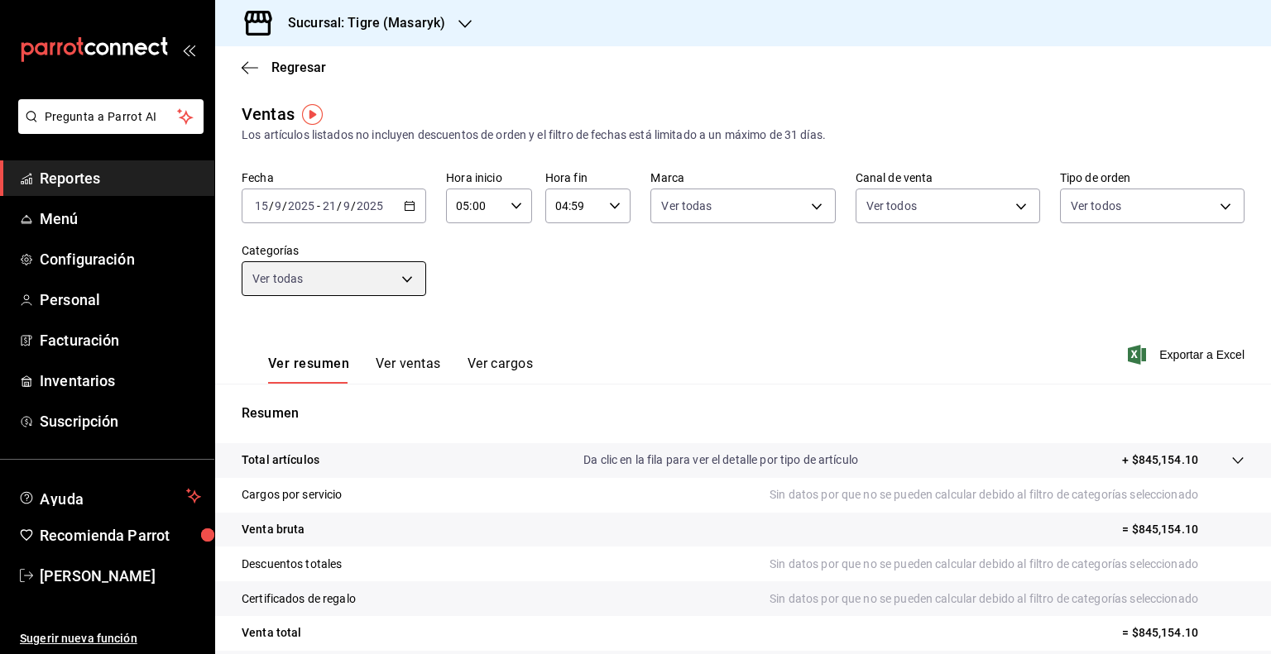
scroll to position [138, 0]
